Goal: Share content

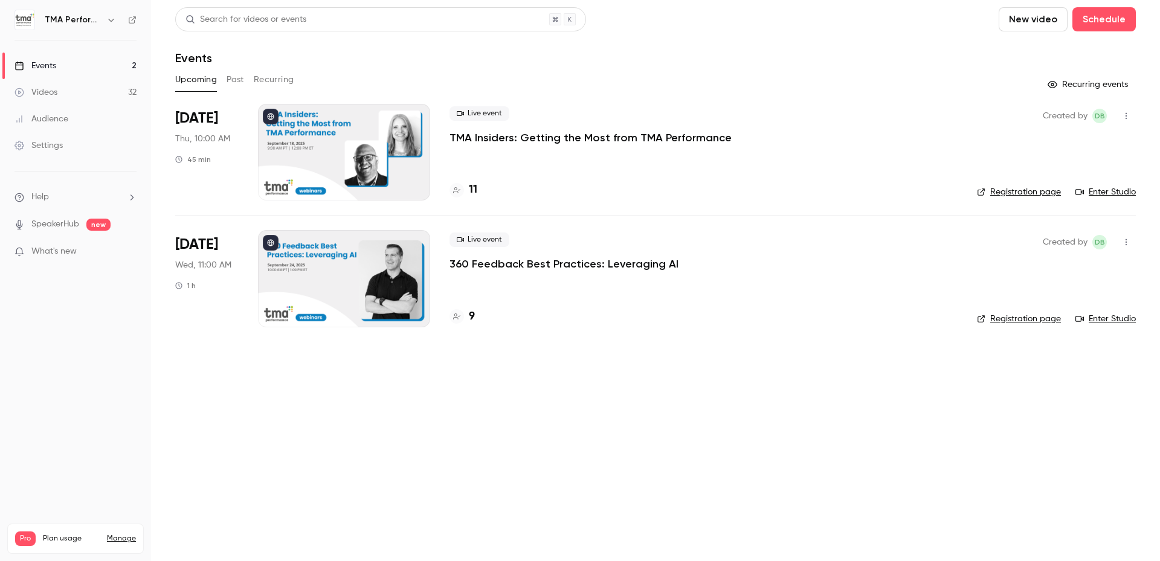
click at [481, 376] on main "Search for videos or events New video Schedule Events Upcoming Past Recurring R…" at bounding box center [655, 280] width 1009 height 561
click at [474, 315] on h4 "9" at bounding box center [472, 317] width 6 height 16
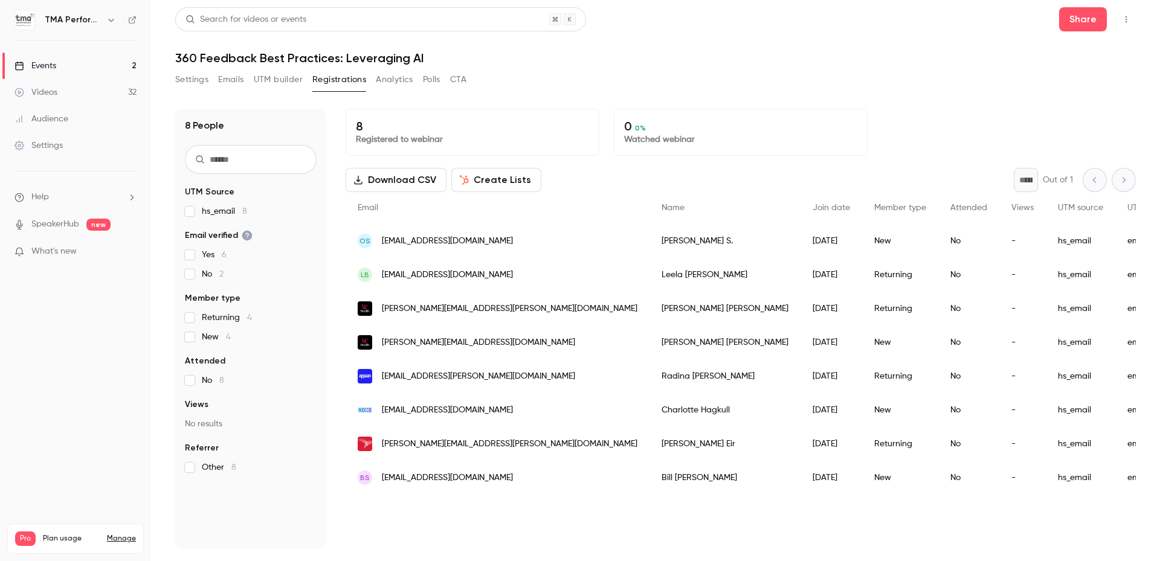
drag, startPoint x: 519, startPoint y: 530, endPoint x: 529, endPoint y: 103, distance: 426.8
click at [542, 82] on div "Settings Emails UTM builder Registrations Analytics Polls CTA" at bounding box center [655, 82] width 961 height 24
click at [1064, 14] on button "Share" at bounding box center [1083, 19] width 48 height 24
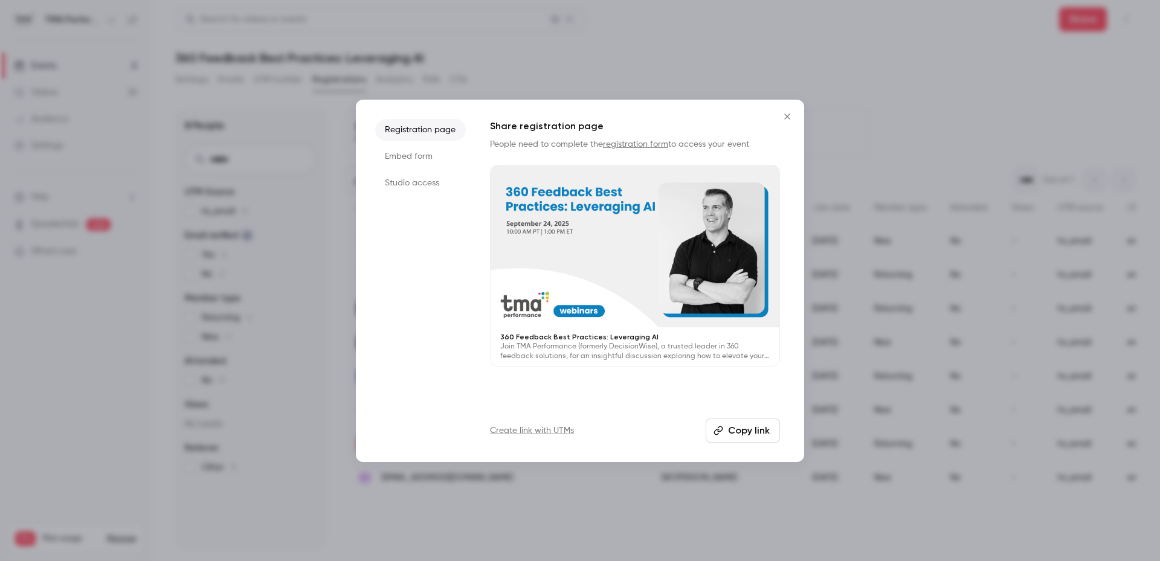
click at [755, 441] on button "Copy link" at bounding box center [743, 431] width 74 height 24
click at [786, 117] on icon "Close" at bounding box center [787, 117] width 15 height 10
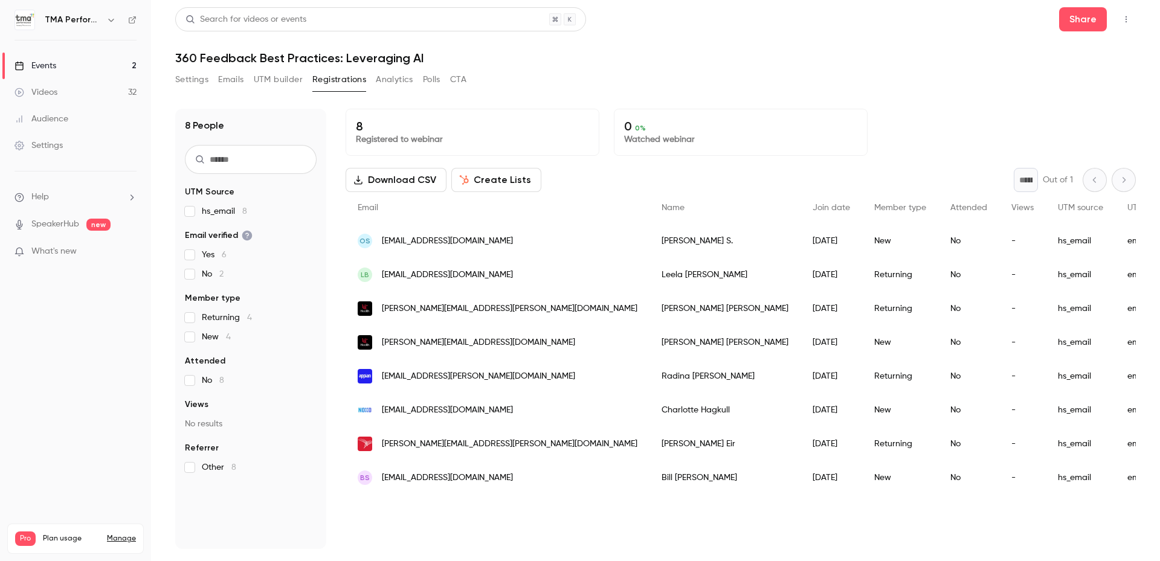
click at [908, 66] on div "Search for videos or events Share 360 Feedback Best Practices: Leveraging AI Se…" at bounding box center [655, 278] width 961 height 542
